Goal: Find specific page/section: Find specific page/section

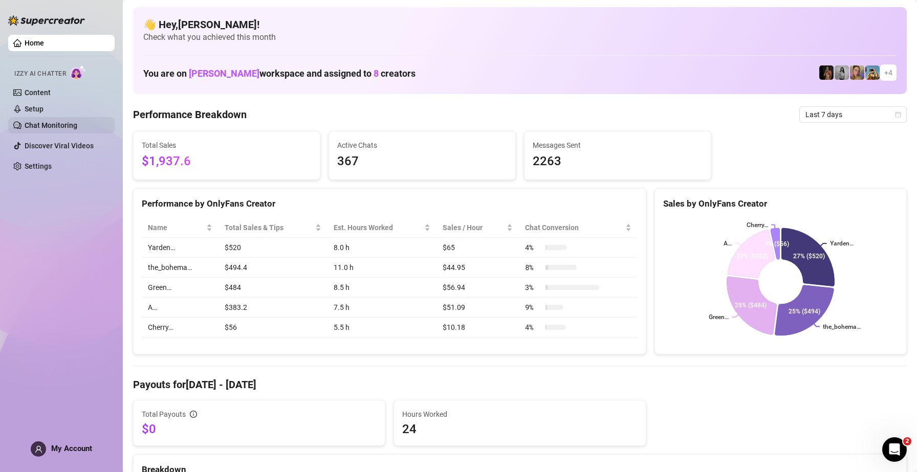
click at [41, 128] on link "Chat Monitoring" at bounding box center [51, 125] width 53 height 8
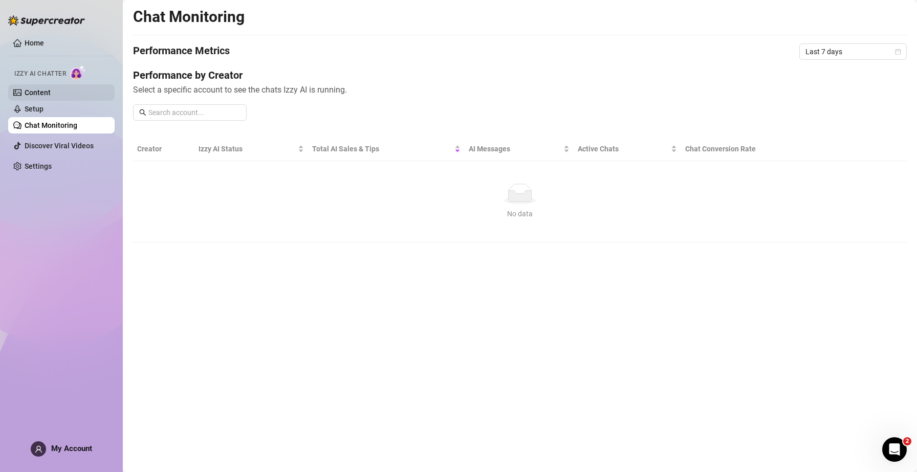
click at [43, 88] on link "Content" at bounding box center [38, 92] width 26 height 8
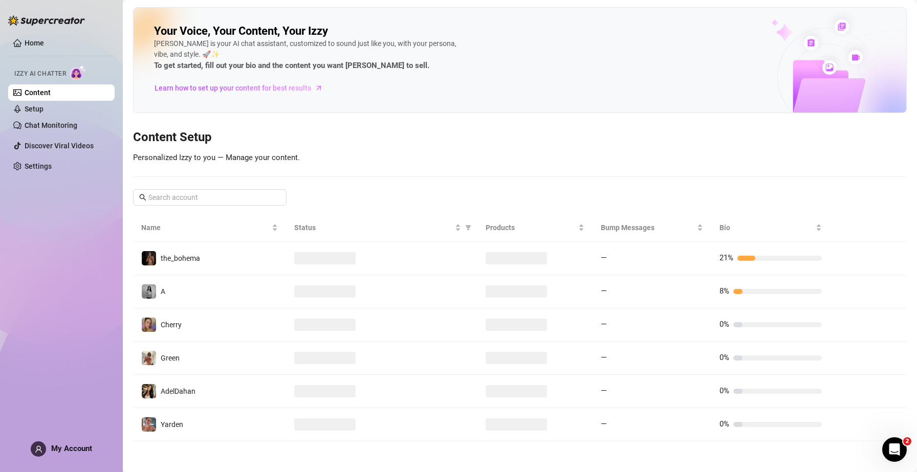
click at [43, 34] on ul "Home Izzy AI Chatter Content Setup Chat Monitoring Discover Viral Videos Settin…" at bounding box center [61, 105] width 106 height 148
click at [51, 97] on link "Content" at bounding box center [38, 92] width 26 height 8
